Goal: Task Accomplishment & Management: Manage account settings

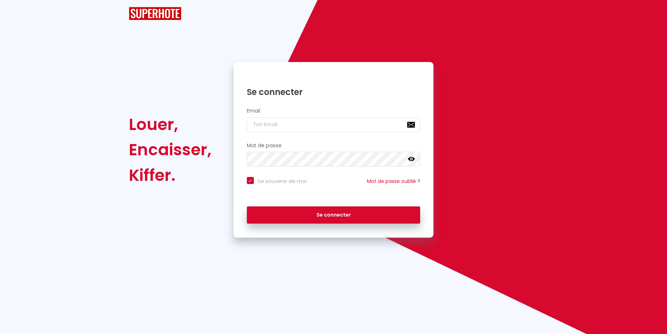
checkbox input "true"
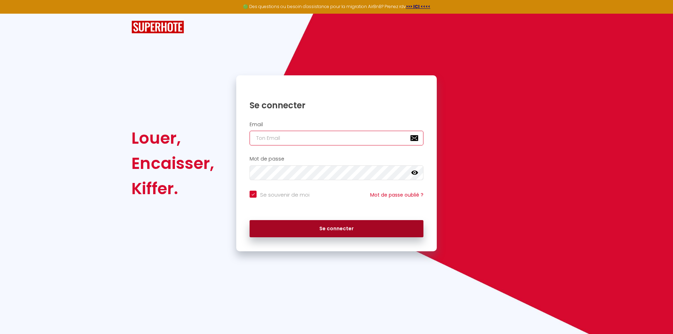
type input "[EMAIL_ADDRESS][DOMAIN_NAME]"
click at [294, 227] on button "Se connecter" at bounding box center [336, 229] width 174 height 18
checkbox input "true"
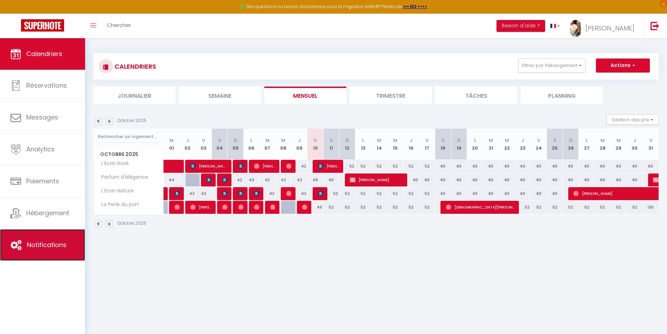
click at [50, 246] on span "Notifications" at bounding box center [47, 244] width 40 height 9
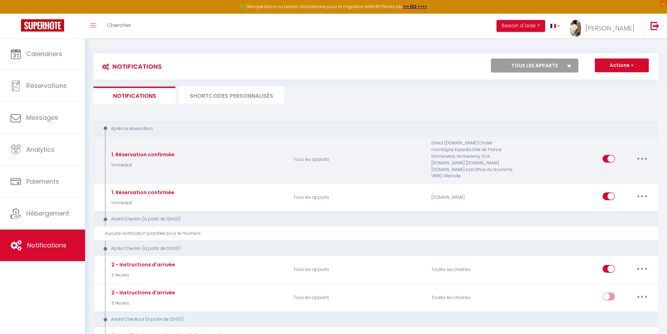
click at [648, 154] on button "button" at bounding box center [643, 158] width 20 height 11
click at [619, 172] on link "Editer" at bounding box center [624, 174] width 52 height 12
type input "1. Réservation confirmée"
select select "Immédiat"
select select "if_booking_is_paid"
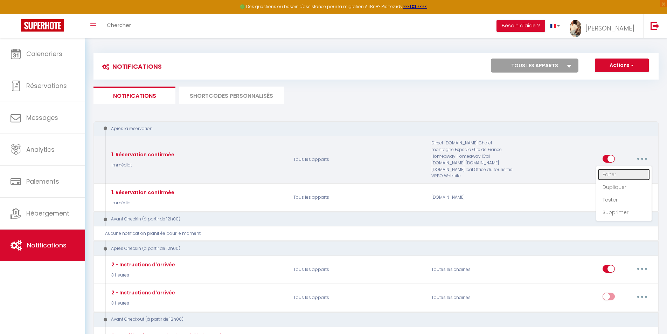
checkbox input "true"
checkbox input "false"
radio input "true"
type input "Merci de confirmer votre réservation - [BOOKING:ID] - [GUEST:FIRST_NAME] [GUEST…"
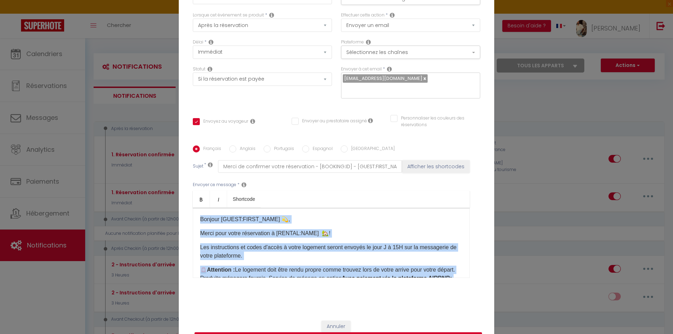
drag, startPoint x: 293, startPoint y: 247, endPoint x: 172, endPoint y: 151, distance: 154.3
click at [172, 151] on div "Modifier la notification × Titre * 1. Réservation confirmée Pour cet hébergemen…" at bounding box center [336, 167] width 673 height 334
click at [278, 258] on p "Les instructions et codes d'accès à votre logement seront envoyés le jour J à 1…" at bounding box center [331, 251] width 262 height 17
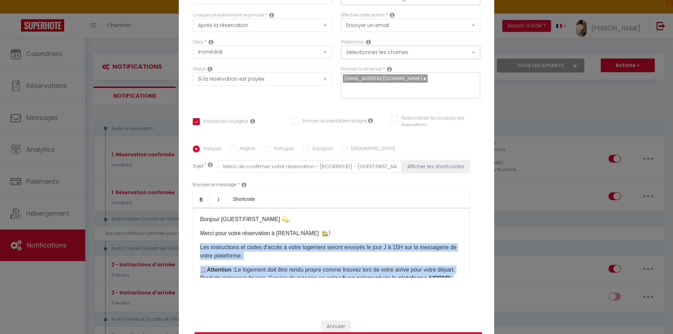
drag, startPoint x: 278, startPoint y: 247, endPoint x: 190, endPoint y: 239, distance: 88.3
click at [193, 239] on div "​Bonjour [GUEST:FIRST_NAME] 💫,​​ Merci pour votre réservation à [RENTAL:NAME] 🏡…" at bounding box center [331, 243] width 277 height 70
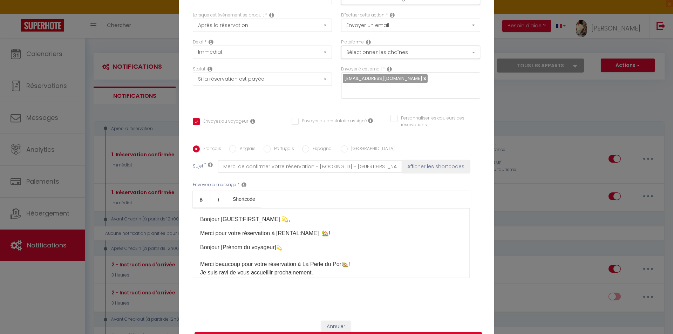
drag, startPoint x: 363, startPoint y: 264, endPoint x: 193, endPoint y: 247, distance: 170.7
click at [193, 247] on div "​Bonjour [GUEST:FIRST_NAME] 💫,​​ Merci pour votre réservation à [RENTAL:NAME] 🏡…" at bounding box center [331, 243] width 277 height 70
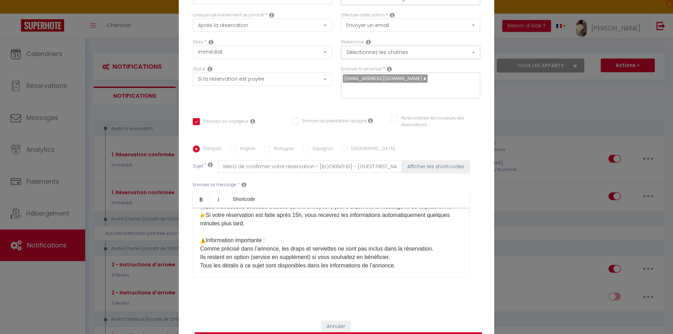
scroll to position [70, 0]
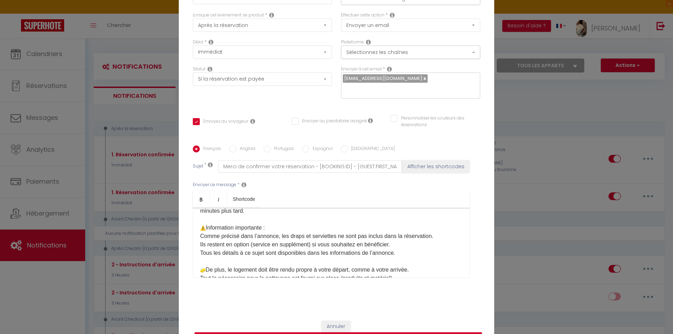
click at [248, 217] on p "Je suis ravi de vous accueillir prochainement. Les instructions et codes d’accè…" at bounding box center [331, 253] width 262 height 160
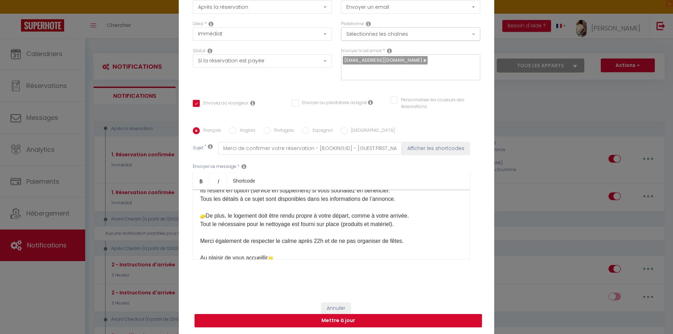
scroll to position [148, 0]
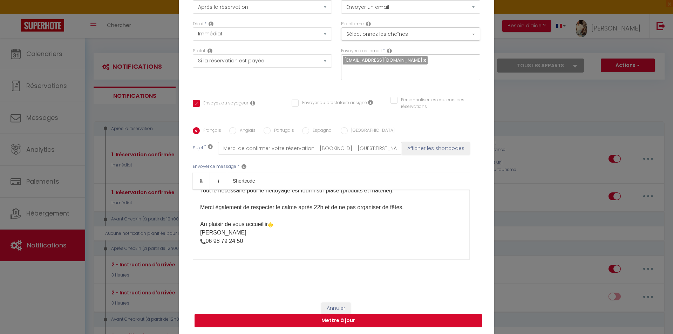
click at [339, 323] on button "Mettre à jour" at bounding box center [337, 320] width 287 height 13
checkbox input "true"
checkbox input "false"
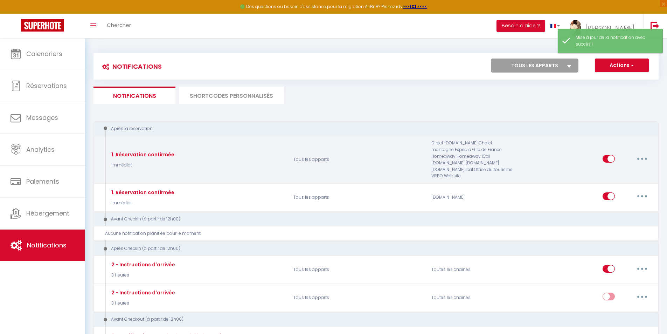
click at [646, 158] on button "button" at bounding box center [643, 158] width 20 height 11
click at [619, 168] on link "Editer" at bounding box center [624, 174] width 52 height 12
type input "1. Réservation confirmée"
select select "Immédiat"
select select "if_booking_is_paid"
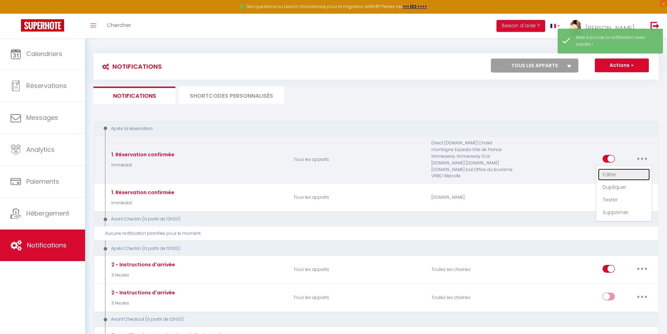
checkbox input "true"
checkbox input "false"
radio input "true"
type input "Merci de confirmer votre réservation - [BOOKING:ID] - [GUEST:FIRST_NAME] [GUEST…"
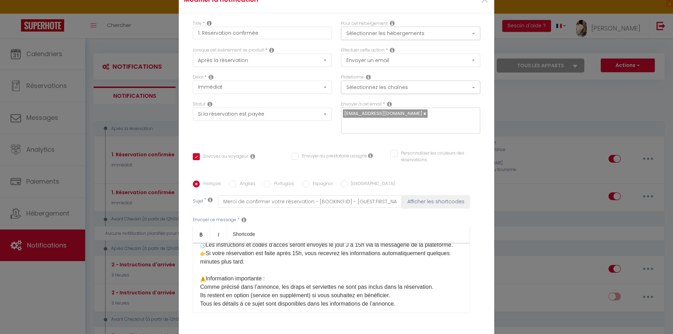
scroll to position [148, 0]
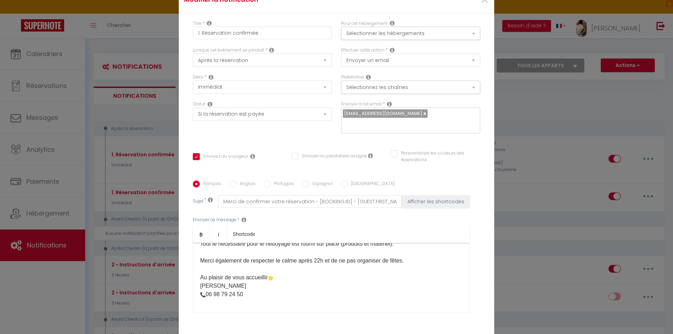
click at [506, 215] on div "Modifier la notification × Titre * 1. Réservation confirmée Pour cet hébergemen…" at bounding box center [336, 167] width 673 height 334
checkbox input "true"
checkbox input "false"
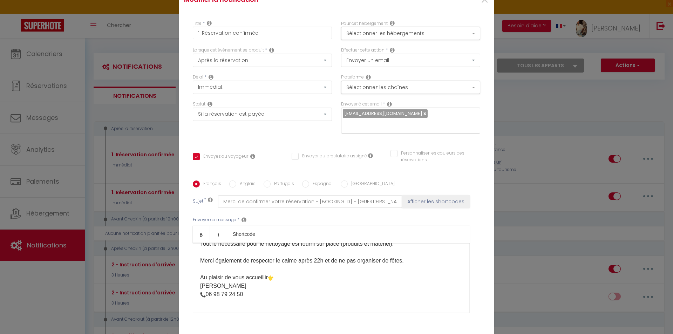
select select
checkbox input "false"
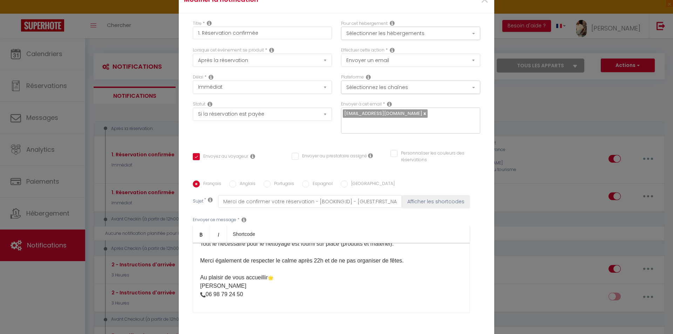
radio input "false"
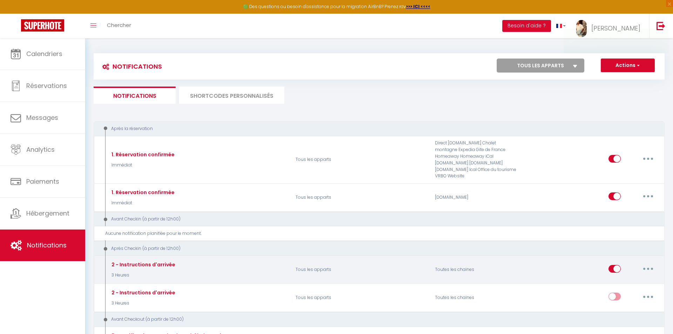
scroll to position [0, 0]
select select
checkbox input "false"
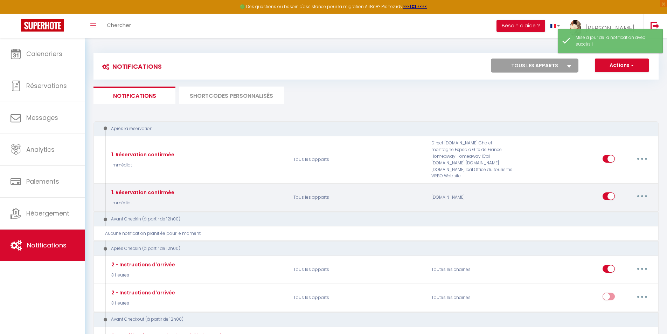
click at [645, 191] on button "button" at bounding box center [643, 196] width 20 height 11
click at [622, 206] on link "Editer" at bounding box center [624, 212] width 52 height 12
type input "1. Réservation confirmée"
select select "Immédiat"
select select "if_booking_is_paid"
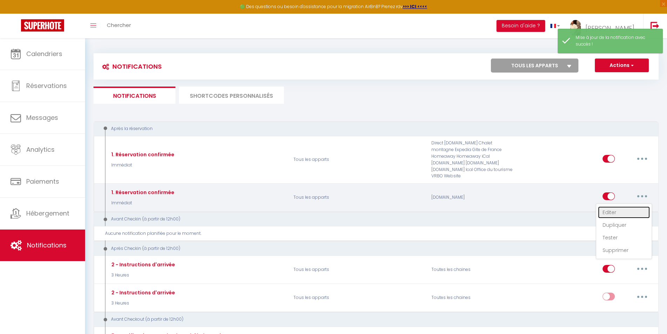
checkbox input "true"
checkbox input "false"
checkbox input "true"
radio input "true"
type input "Merci de confirmer votre réservation - [BOOKING:ID] - [GUEST:FIRST_NAME] [GUEST…"
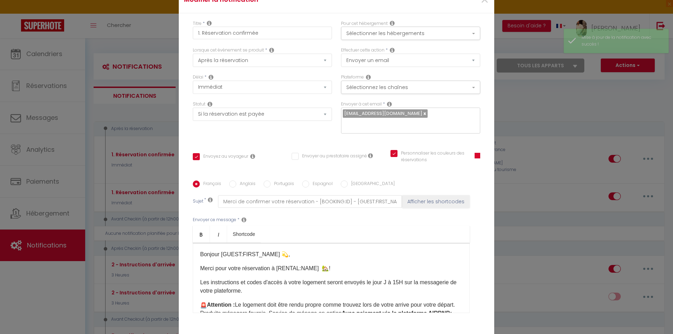
drag, startPoint x: 289, startPoint y: 254, endPoint x: 191, endPoint y: 229, distance: 100.8
click at [193, 243] on div "​Bonjour [GUEST:FIRST_NAME] 💫,​​ Merci pour votre réservation à [RENTAL:NAME] 🏡…" at bounding box center [331, 278] width 277 height 70
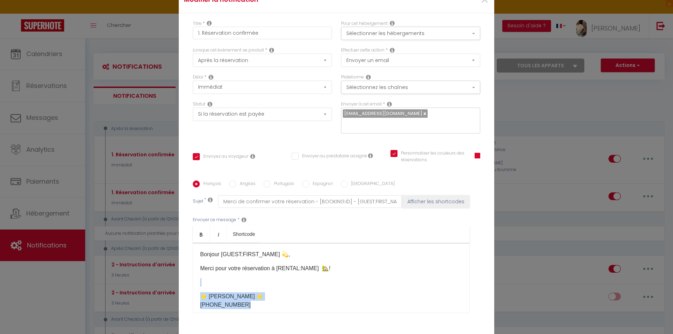
drag, startPoint x: 240, startPoint y: 255, endPoint x: 185, endPoint y: 236, distance: 57.8
click at [185, 236] on div "Titre * 1. Réservation confirmée Pour cet hébergement Sélectionner les hébergem…" at bounding box center [336, 180] width 315 height 335
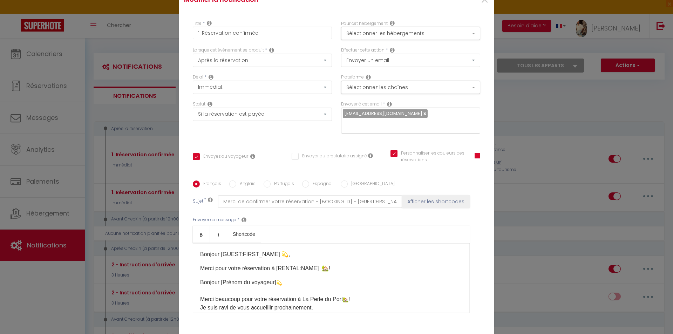
drag, startPoint x: 357, startPoint y: 252, endPoint x: 196, endPoint y: 230, distance: 162.2
click at [196, 243] on div "​Bonjour [GUEST:FIRST_NAME] 💫,​​ Merci pour votre réservation à [RENTAL:NAME] 🏡…" at bounding box center [331, 278] width 277 height 70
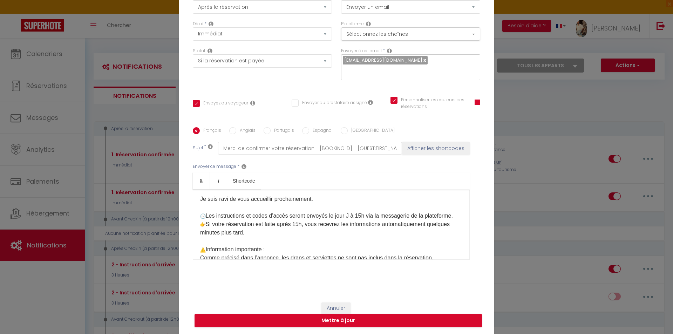
scroll to position [43, 0]
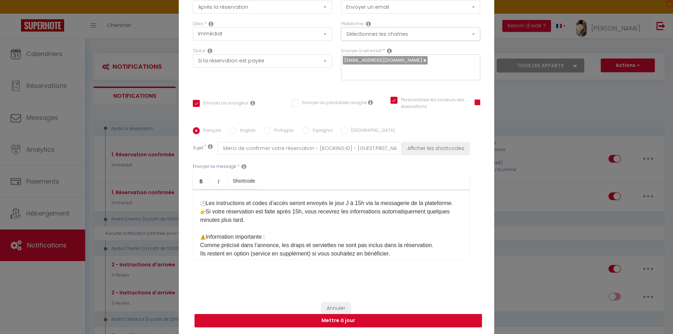
click at [259, 234] on p "Je suis ravi de vous accueillir prochainement. Les instructions et codes d’accè…" at bounding box center [331, 262] width 262 height 160
click at [255, 230] on p "Je suis ravi de vous accueillir prochainement. Les instructions et codes d’accè…" at bounding box center [331, 262] width 262 height 160
click at [243, 230] on p "Je suis ravi de vous accueillir prochainement. Les instructions et codes d’accè…" at bounding box center [331, 262] width 262 height 160
click at [260, 227] on p "Je suis ravi de vous accueillir prochainement. Les instructions et codes d’accè…" at bounding box center [331, 262] width 262 height 160
drag, startPoint x: 286, startPoint y: 228, endPoint x: 276, endPoint y: 242, distance: 16.7
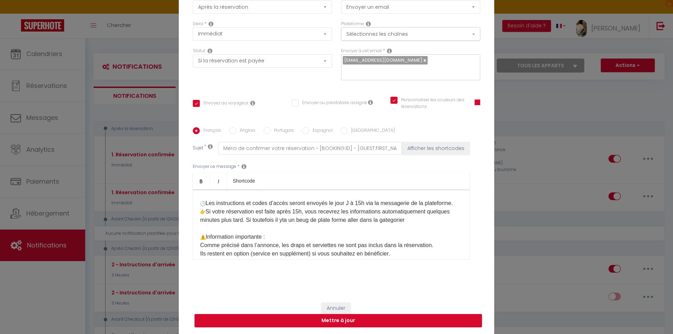
click at [276, 242] on p "Je suis ravi de vous accueillir prochainement. Les instructions et codes d’accè…" at bounding box center [331, 262] width 262 height 160
click at [283, 227] on p "Je suis ravi de vous accueillir prochainement. Les instructions et codes d’accè…" at bounding box center [331, 262] width 262 height 160
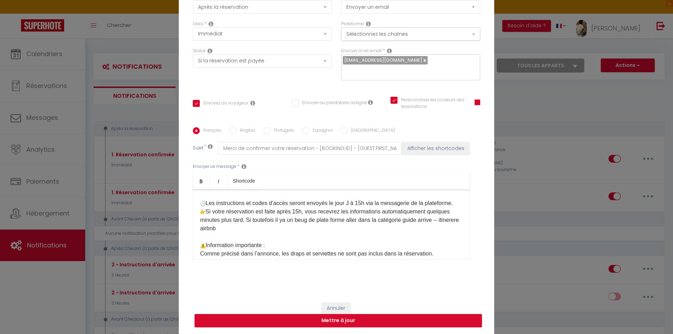
drag, startPoint x: 205, startPoint y: 238, endPoint x: 293, endPoint y: 255, distance: 89.5
click at [293, 255] on p "Je suis ravi de vous accueillir prochainement. Les instructions et codes d’accè…" at bounding box center [331, 266] width 262 height 168
click at [218, 236] on p "Je suis ravi de vous accueillir prochainement. Les instructions et codes d’accè…" at bounding box center [331, 266] width 262 height 168
click at [220, 236] on p "Je suis ravi de vous accueillir prochainement. Les instructions et codes d’accè…" at bounding box center [331, 266] width 262 height 168
drag, startPoint x: 237, startPoint y: 238, endPoint x: 206, endPoint y: 240, distance: 31.6
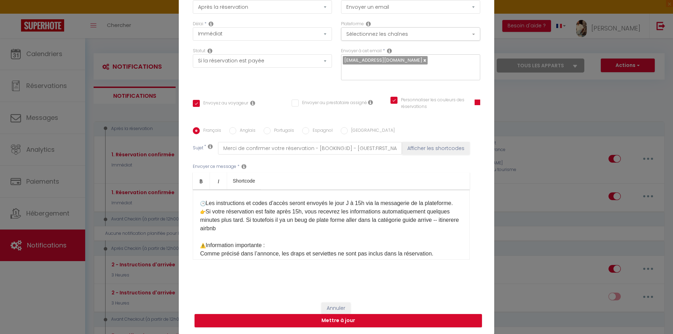
click at [206, 240] on p "Je suis ravi de vous accueillir prochainement. Les instructions et codes d’accè…" at bounding box center [331, 266] width 262 height 168
click at [253, 238] on p "Je suis ravi de vous accueillir prochainement. Les instructions et codes d’accè…" at bounding box center [331, 266] width 262 height 168
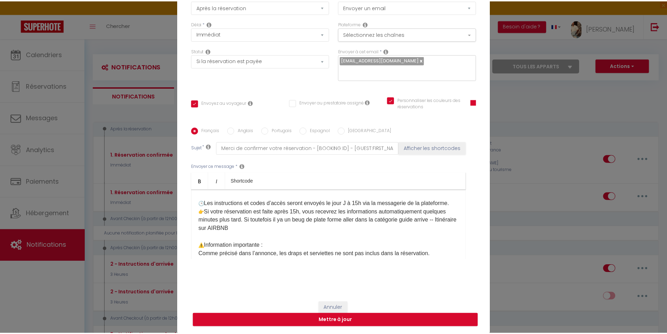
scroll to position [78, 0]
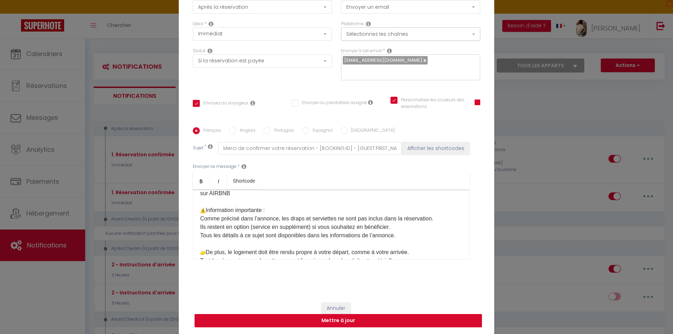
click at [266, 316] on button "Mettre à jour" at bounding box center [337, 320] width 287 height 13
checkbox input "true"
checkbox input "false"
checkbox input "true"
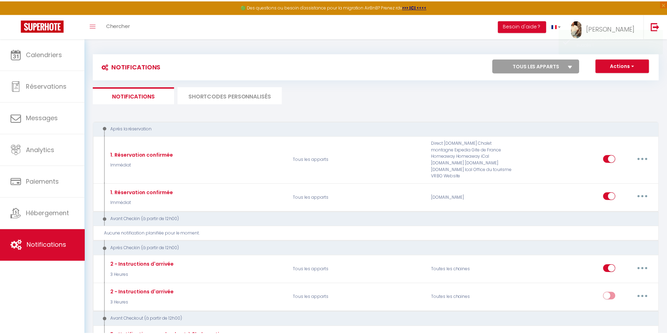
scroll to position [0, 0]
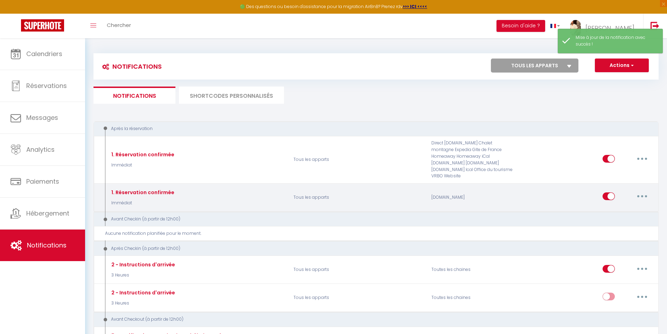
click at [644, 191] on button "button" at bounding box center [643, 196] width 20 height 11
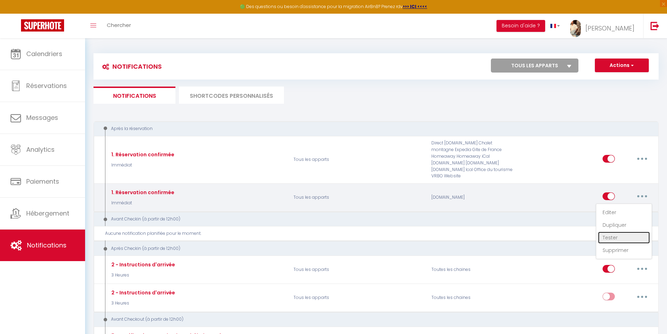
click at [612, 232] on link "Tester" at bounding box center [624, 238] width 52 height 12
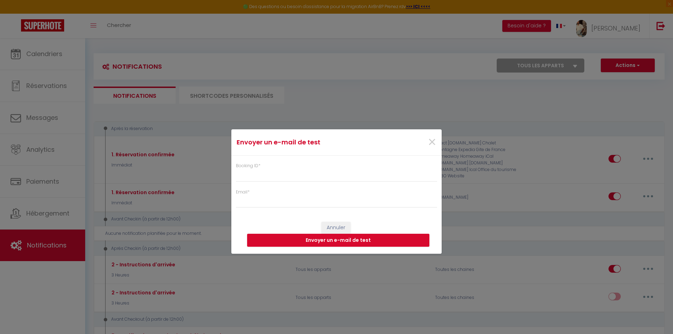
click at [62, 137] on div "Envoyer un e-mail de test × Booking ID * Email * Annuler Envoyer un e-mail de t…" at bounding box center [336, 167] width 673 height 334
click at [41, 204] on div "Envoyer un e-mail de test × Booking ID * Email * Annuler Envoyer un e-mail de t…" at bounding box center [336, 167] width 673 height 334
click at [433, 146] on span "×" at bounding box center [431, 142] width 9 height 21
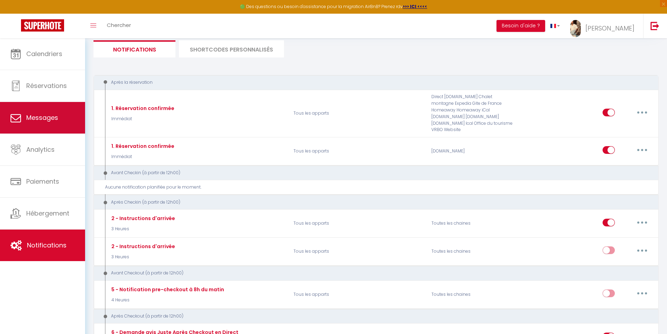
scroll to position [105, 0]
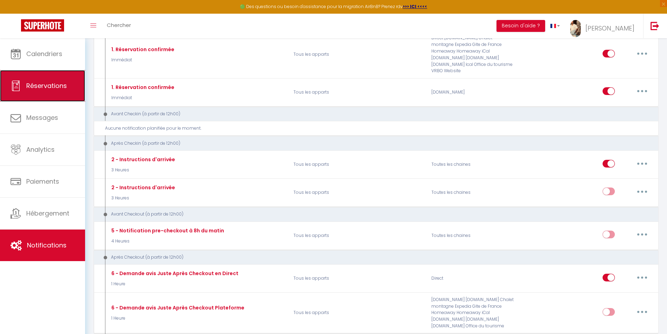
click at [50, 89] on span "Réservations" at bounding box center [46, 85] width 41 height 9
select select "not_cancelled"
select select
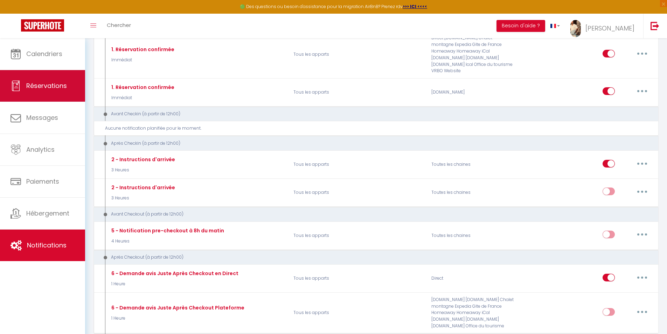
select select
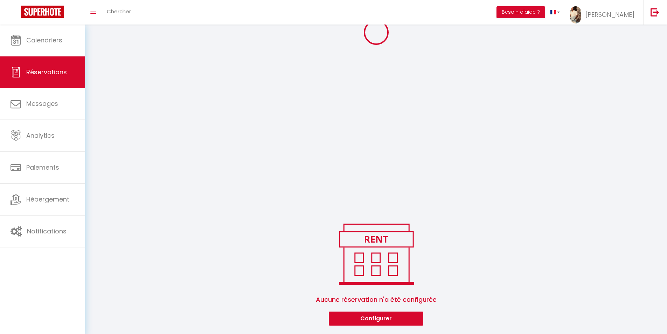
select select
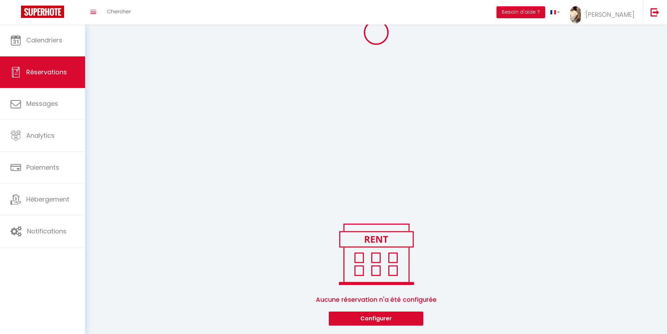
select select
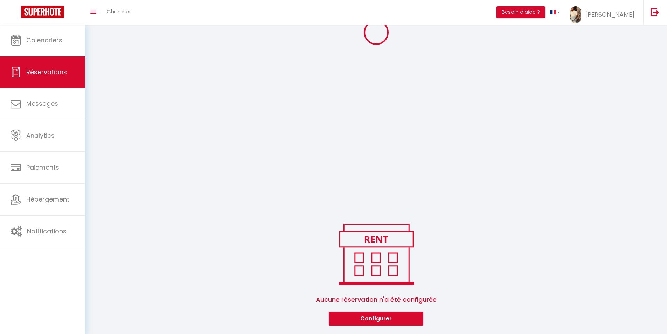
select select
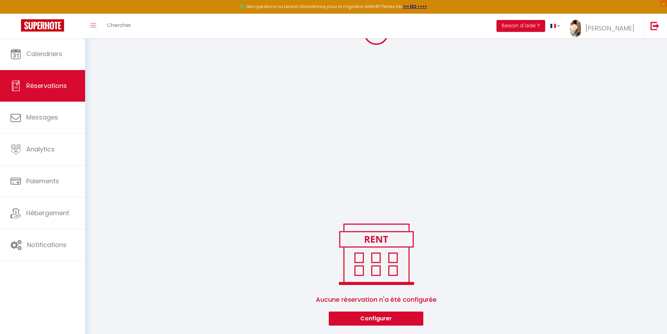
select select
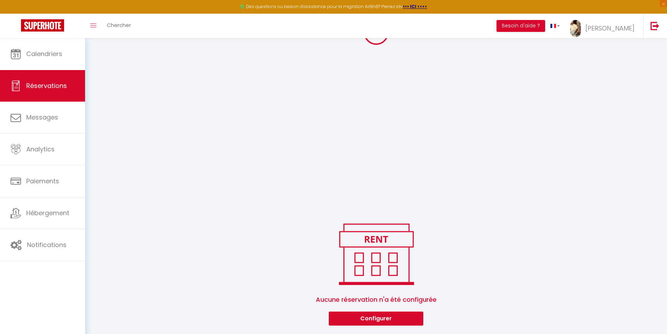
select select
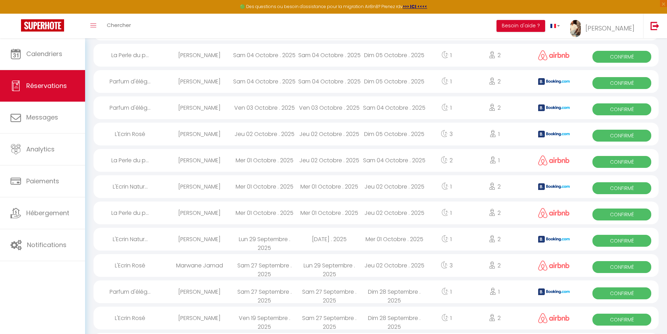
click at [557, 80] on img at bounding box center [554, 81] width 32 height 7
select select "OK"
select select "0"
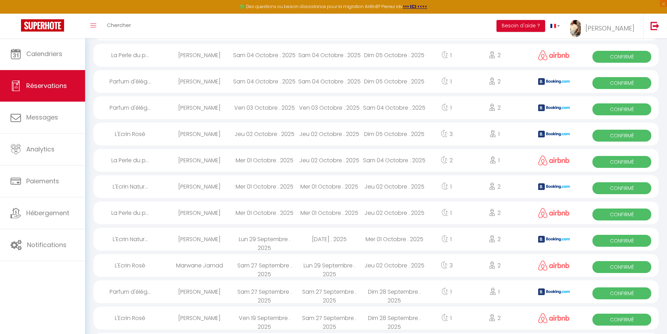
select select "1"
select select
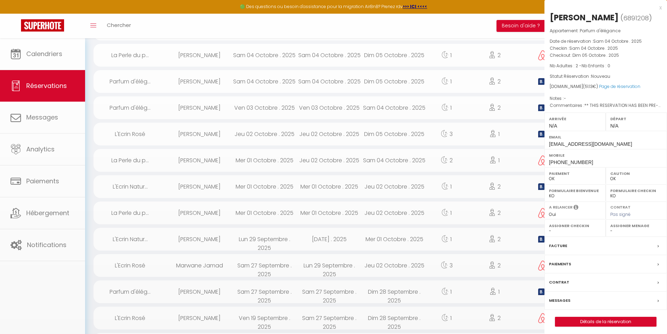
select select "33460"
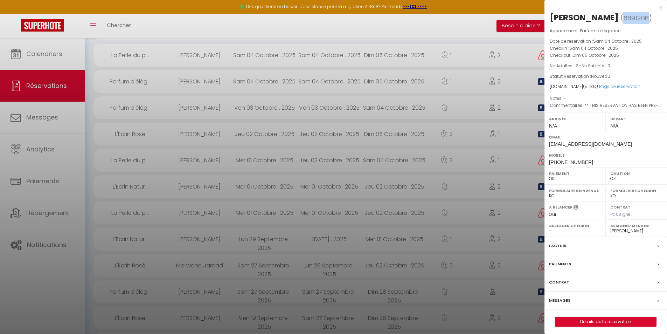
drag, startPoint x: 640, startPoint y: 16, endPoint x: 615, endPoint y: 19, distance: 25.0
click at [621, 19] on span "( 6891208 )" at bounding box center [637, 18] width 32 height 10
copy span "6891208"
click at [0, 173] on div at bounding box center [333, 167] width 667 height 334
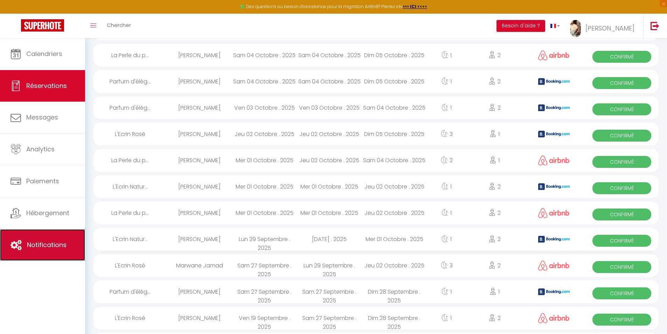
click at [59, 243] on span "Notifications" at bounding box center [47, 244] width 40 height 9
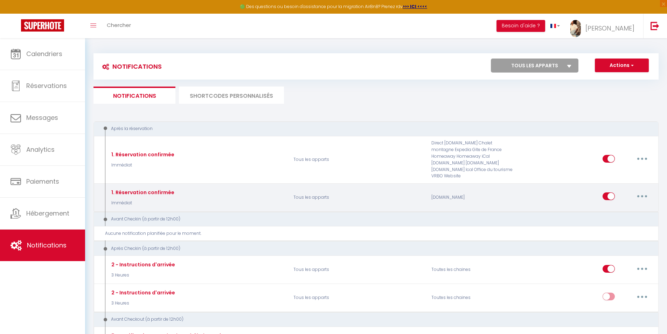
click at [639, 191] on button "button" at bounding box center [643, 196] width 20 height 11
click at [615, 232] on link "Tester" at bounding box center [624, 238] width 52 height 12
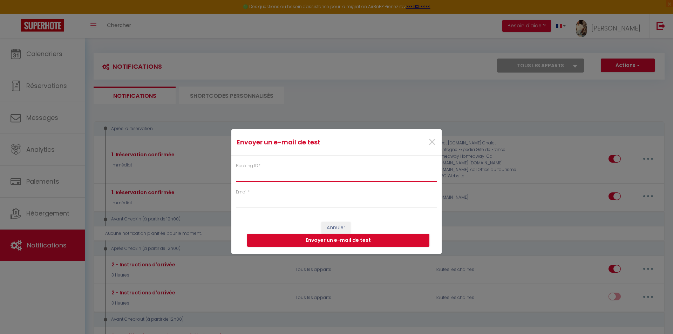
paste input "6891208"
type input "6891208"
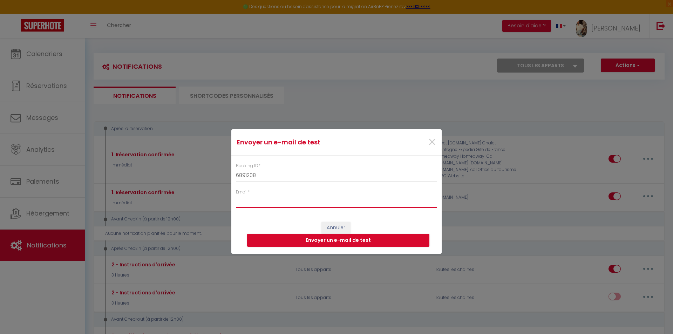
click at [274, 201] on input "Email *" at bounding box center [336, 201] width 201 height 13
type input "[EMAIL_ADDRESS][DOMAIN_NAME]"
click at [350, 243] on button "Envoyer un e-mail de test" at bounding box center [338, 240] width 182 height 13
click at [432, 145] on span "×" at bounding box center [431, 142] width 9 height 21
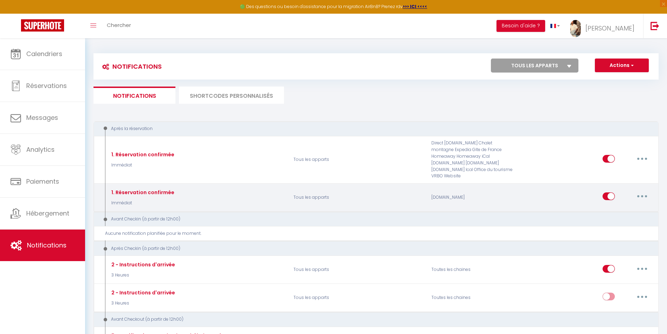
click at [642, 191] on button "button" at bounding box center [643, 196] width 20 height 11
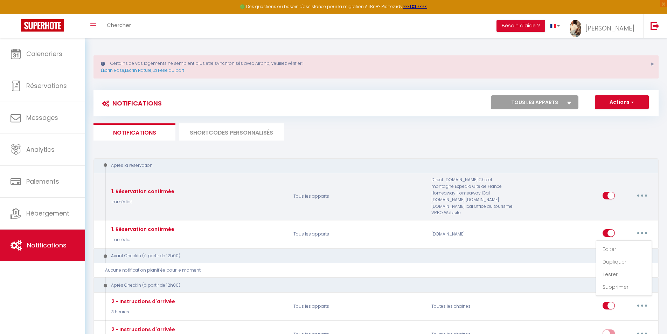
click at [611, 205] on div "Editer Dupliquer Tester Supprimer" at bounding box center [588, 197] width 138 height 40
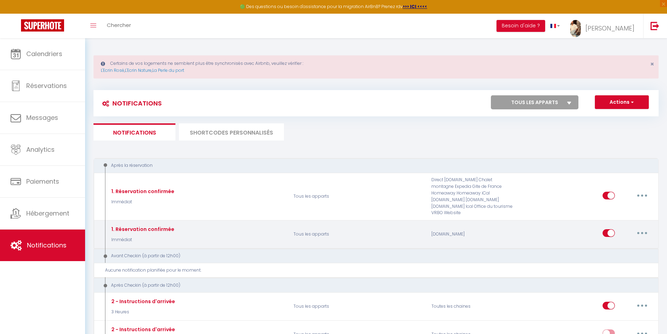
click at [640, 227] on button "button" at bounding box center [643, 232] width 20 height 11
click at [608, 243] on link "Editer" at bounding box center [624, 249] width 52 height 12
type input "1. Réservation confirmée"
select select "Immédiat"
select select "if_booking_is_paid"
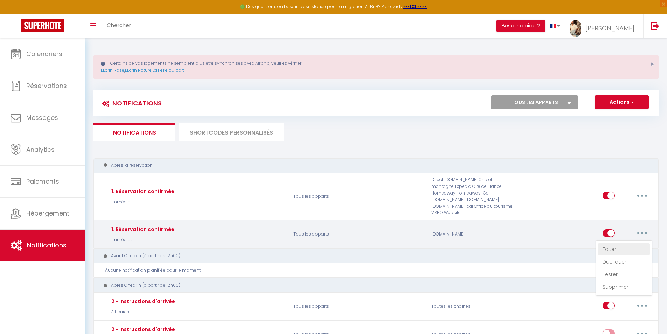
checkbox input "true"
checkbox input "false"
checkbox input "true"
radio input "true"
type input "Merci de confirmer votre réservation - [BOOKING:ID] - [GUEST:FIRST_NAME] [GUEST…"
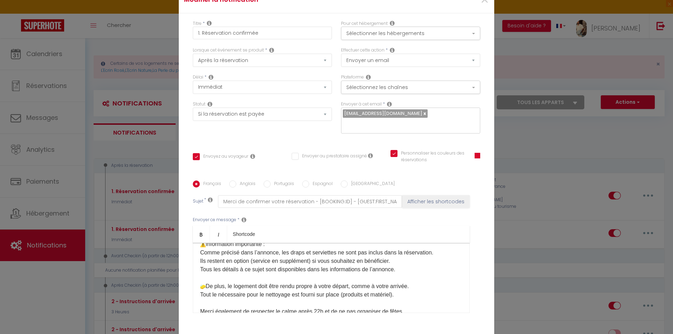
scroll to position [105, 0]
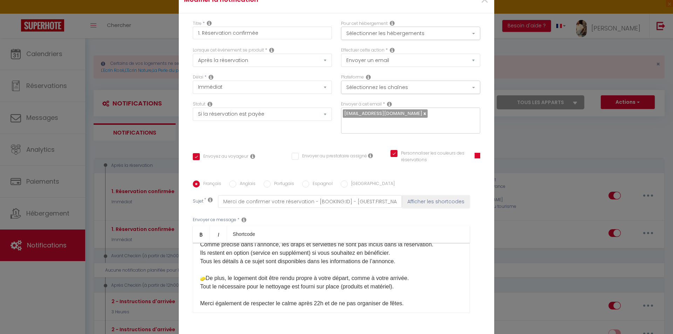
click at [396, 269] on p "Je suis ravi de vous accueillir prochainement. Les instructions et codes d’accè…" at bounding box center [331, 257] width 262 height 168
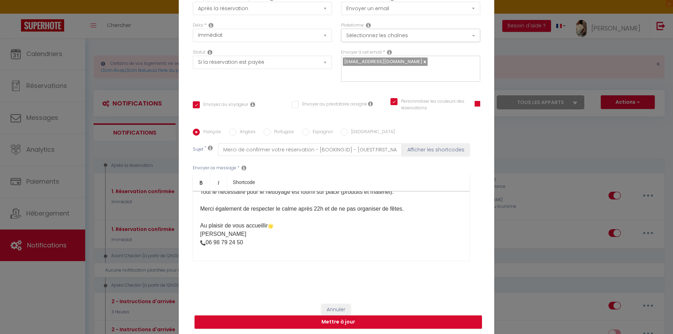
scroll to position [53, 0]
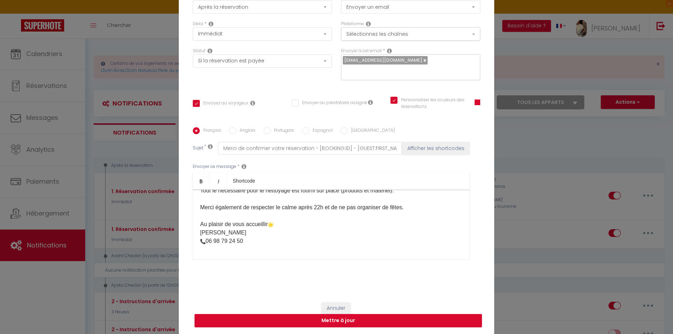
click at [222, 231] on p "Je suis ravi de vous accueillir prochainement. Les instructions et codes d’accè…" at bounding box center [331, 157] width 262 height 177
click at [276, 323] on button "Mettre à jour" at bounding box center [337, 320] width 287 height 13
checkbox input "true"
checkbox input "false"
checkbox input "true"
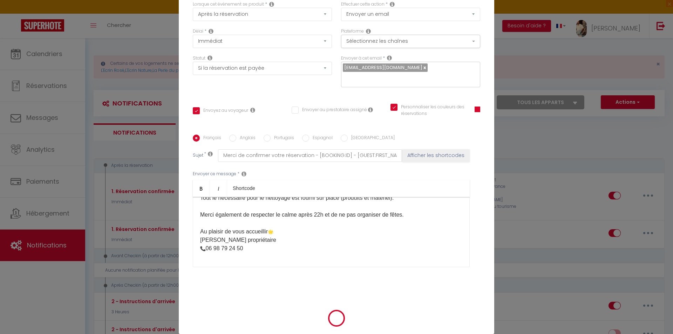
scroll to position [50, 0]
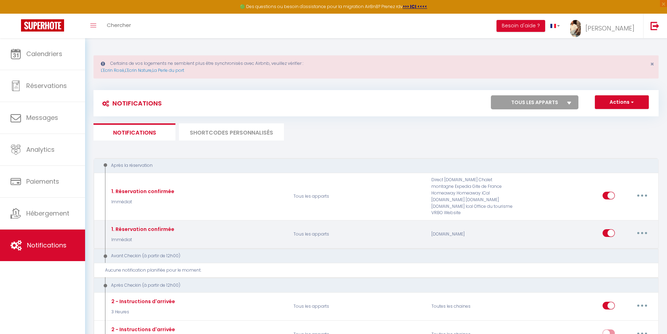
click at [647, 227] on button "button" at bounding box center [643, 232] width 20 height 11
click at [622, 269] on link "Tester" at bounding box center [624, 274] width 52 height 12
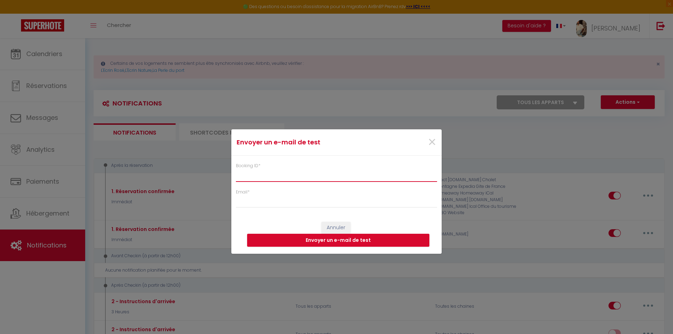
paste input "6891208"
type input "6891208"
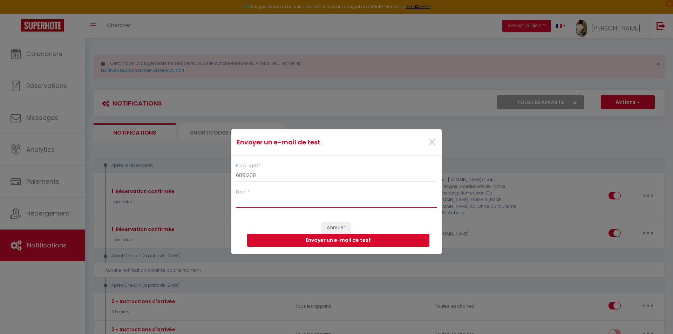
click at [259, 199] on input "Email *" at bounding box center [336, 201] width 201 height 13
type input "[EMAIL_ADDRESS][DOMAIN_NAME]"
click at [345, 241] on button "Envoyer un e-mail de test" at bounding box center [338, 240] width 182 height 13
click at [434, 143] on span "×" at bounding box center [431, 142] width 9 height 21
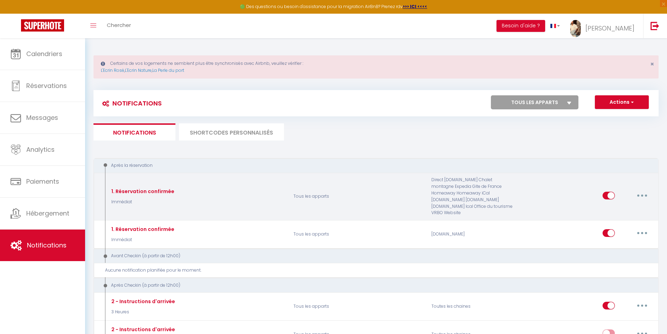
click at [648, 191] on button "button" at bounding box center [643, 195] width 20 height 11
click at [608, 211] on link "Editer" at bounding box center [624, 211] width 52 height 12
type input "1. Réservation confirmée"
select select "Immédiat"
select select "if_booking_is_paid"
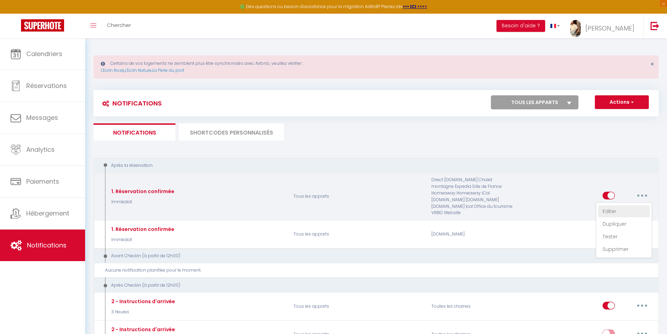
checkbox input "true"
checkbox input "false"
radio input "true"
type input "Merci de confirmer votre réservation - [BOOKING:ID] - [GUEST:FIRST_NAME] [GUEST…"
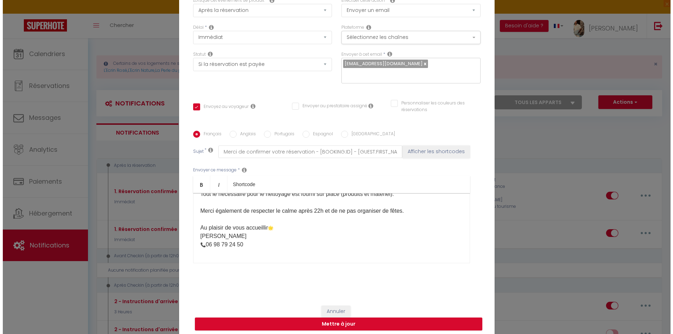
scroll to position [148, 0]
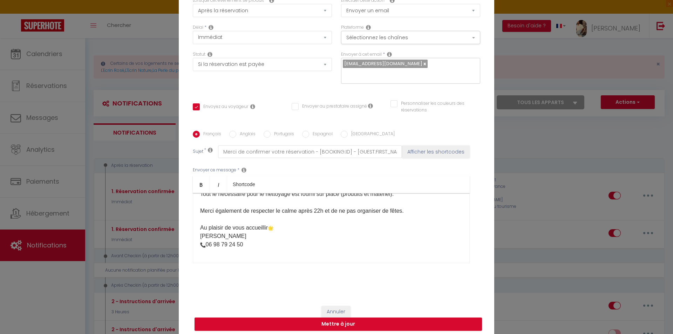
click at [223, 238] on p "Je suis ravi de vous accueillir prochainement. Les instructions et codes d’accè…" at bounding box center [331, 169] width 262 height 160
click at [269, 241] on p "Je suis ravi de vous accueillir prochainement. Les instructions et codes d’accè…" at bounding box center [331, 169] width 262 height 160
drag, startPoint x: 235, startPoint y: 231, endPoint x: 235, endPoint y: 235, distance: 3.9
drag, startPoint x: 235, startPoint y: 235, endPoint x: 225, endPoint y: 233, distance: 10.0
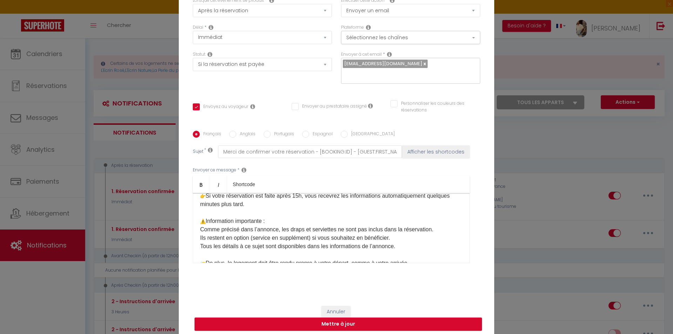
scroll to position [78, 0]
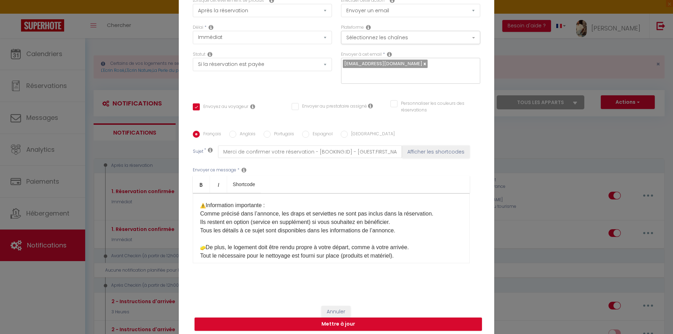
click at [399, 236] on p "Je suis ravi de vous accueillir prochainement. Les instructions et codes d’accè…" at bounding box center [331, 231] width 262 height 160
click at [447, 238] on p "Je suis ravi de vous accueillir prochainement. Les instructions et codes d’accè…" at bounding box center [331, 235] width 262 height 168
click at [386, 322] on button "Mettre à jour" at bounding box center [337, 323] width 287 height 13
checkbox input "true"
checkbox input "false"
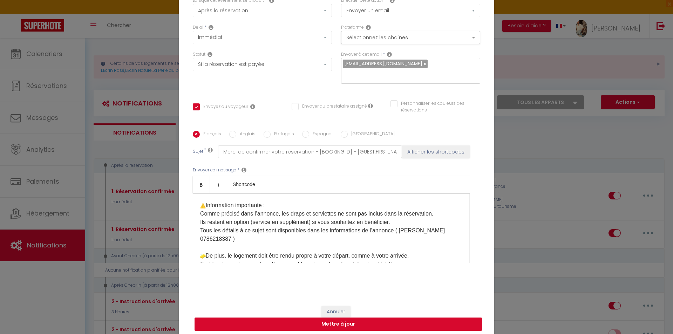
checkbox input "false"
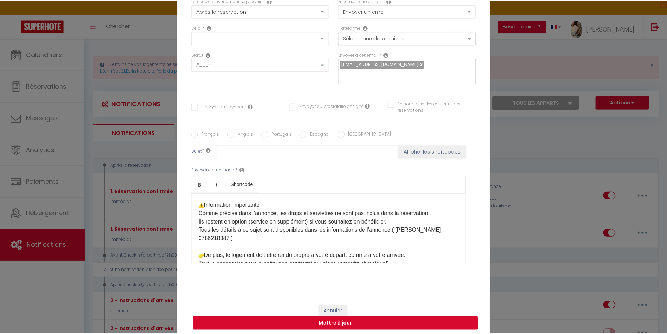
scroll to position [0, 0]
